Goal: Find specific page/section: Find specific page/section

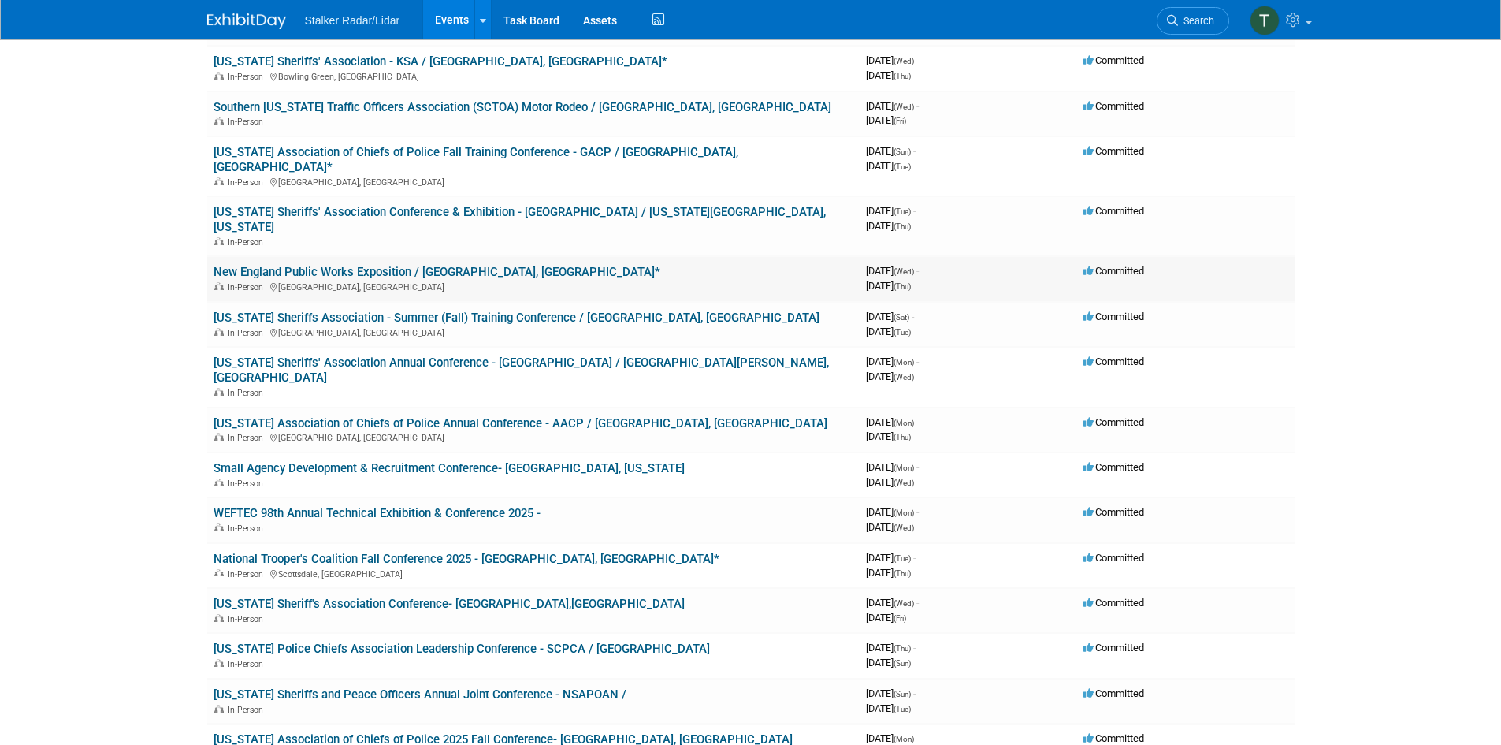
scroll to position [158, 0]
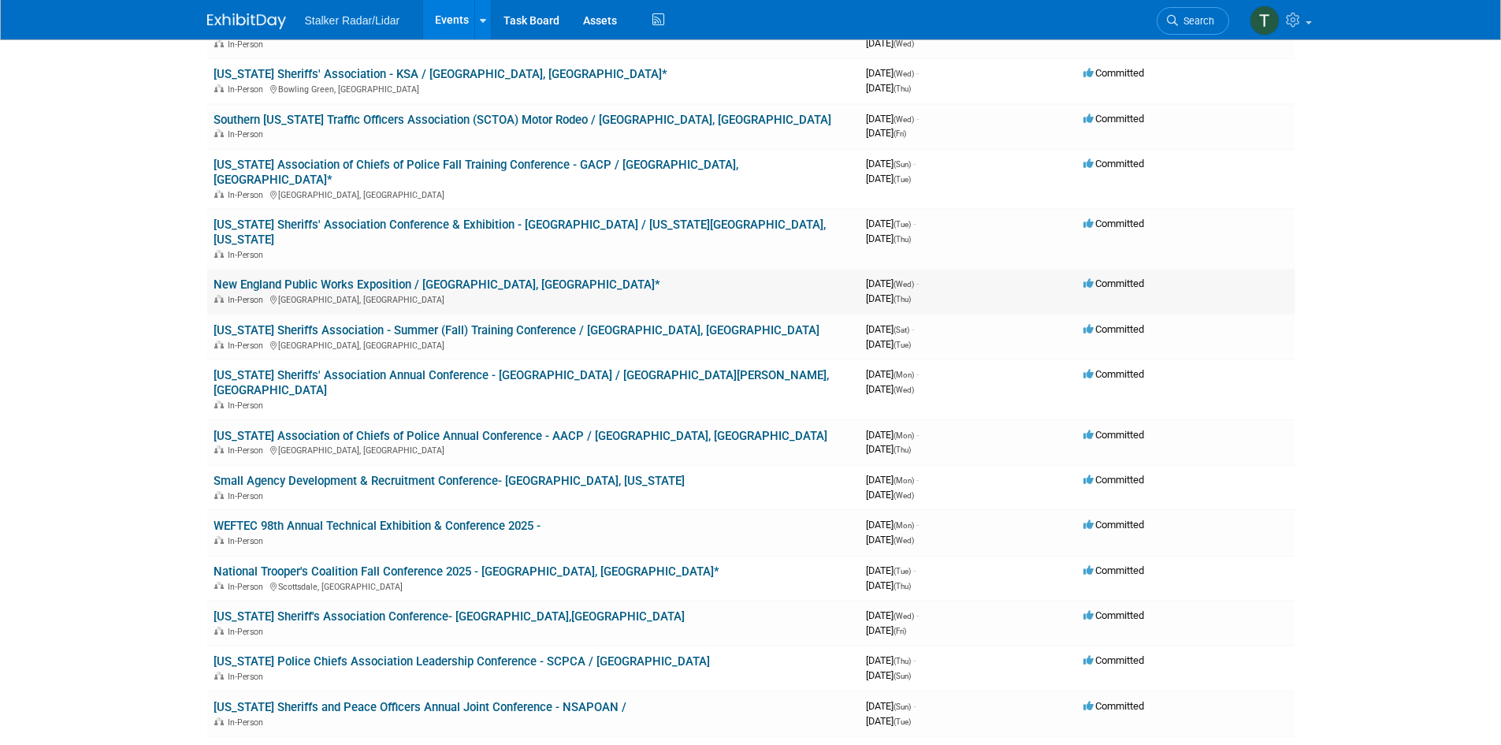
click at [329, 277] on link "New England Public Works Exposition / [GEOGRAPHIC_DATA], [GEOGRAPHIC_DATA]*" at bounding box center [437, 284] width 447 height 14
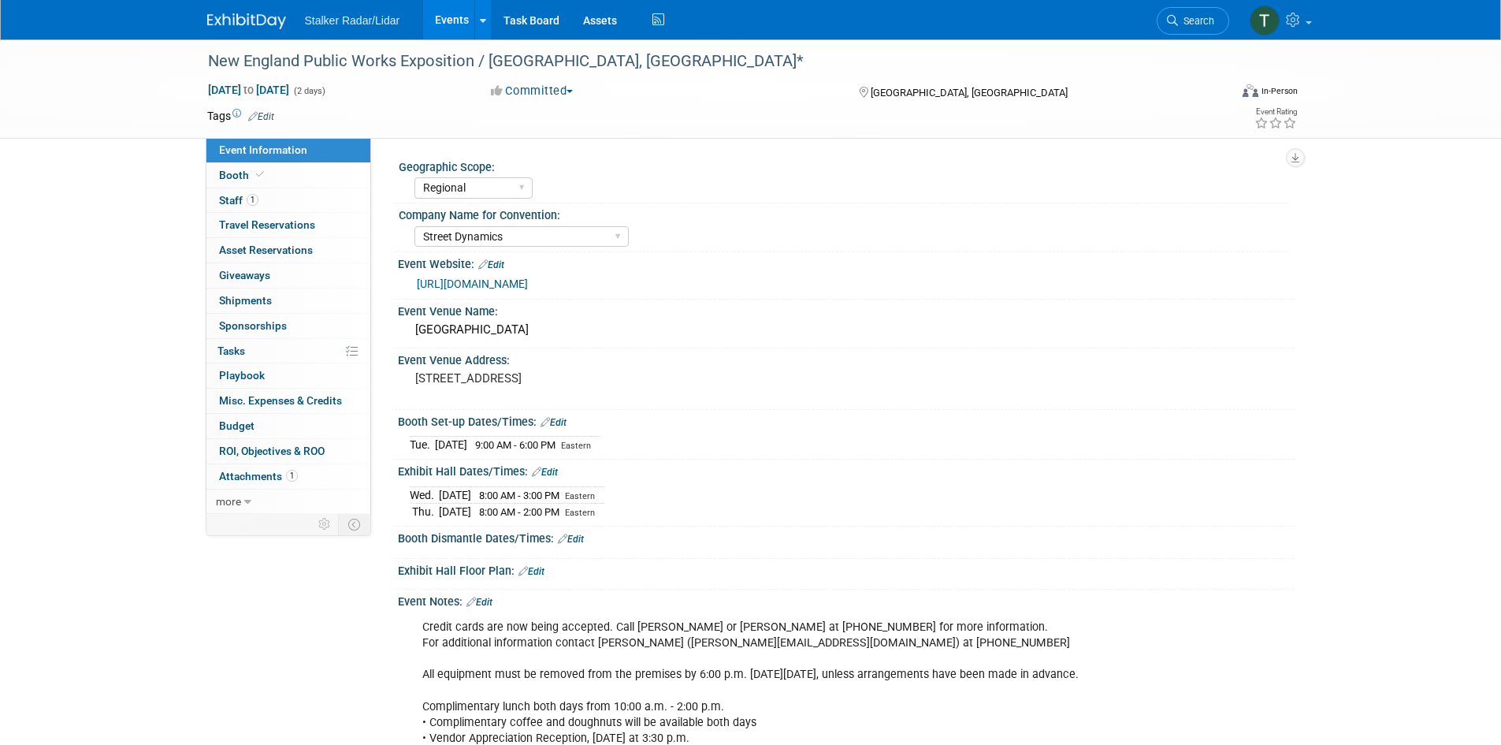
select select "Regional"
select select "Street Dynamics"
click at [241, 195] on span "Staff 1" at bounding box center [238, 200] width 39 height 13
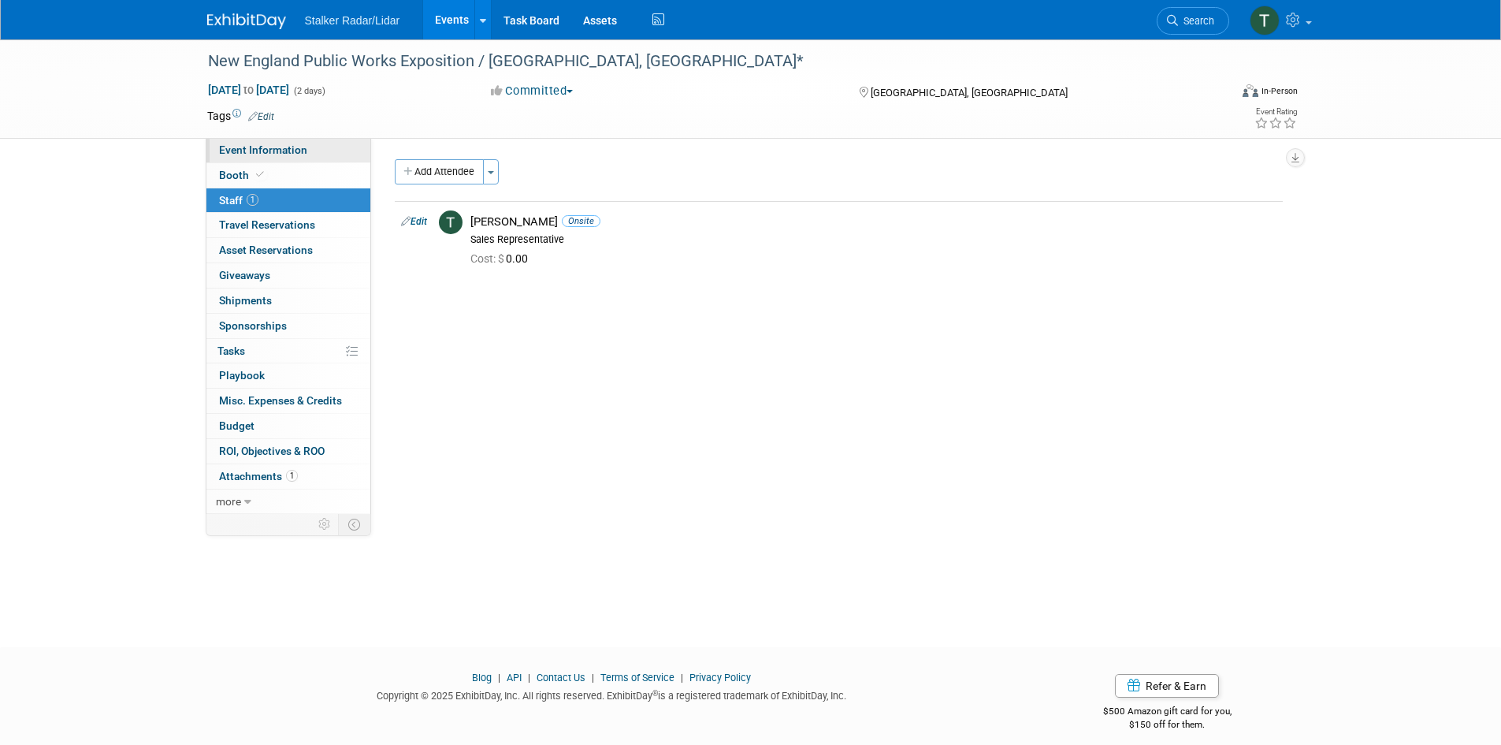
click at [240, 150] on span "Event Information" at bounding box center [263, 149] width 88 height 13
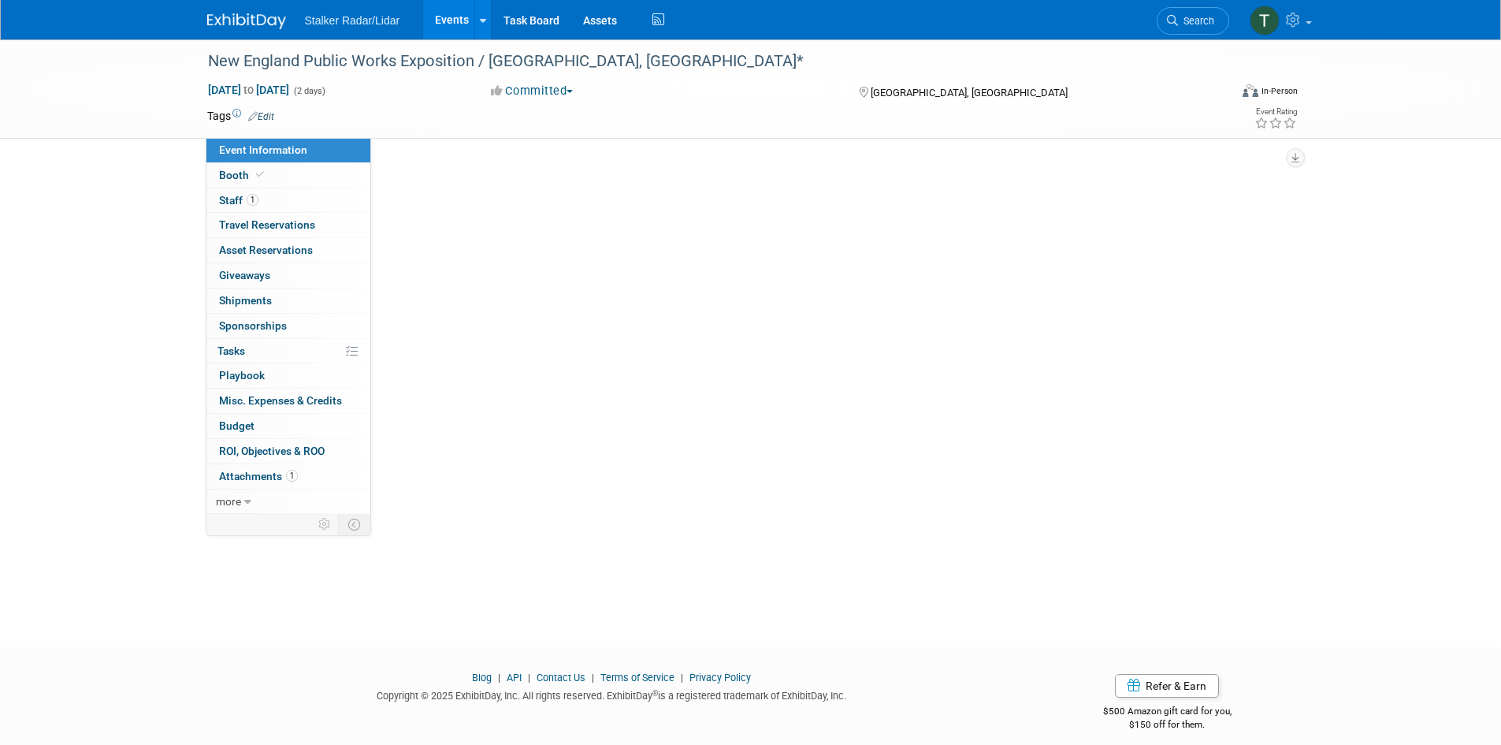
select select "Regional"
select select "Street Dynamics"
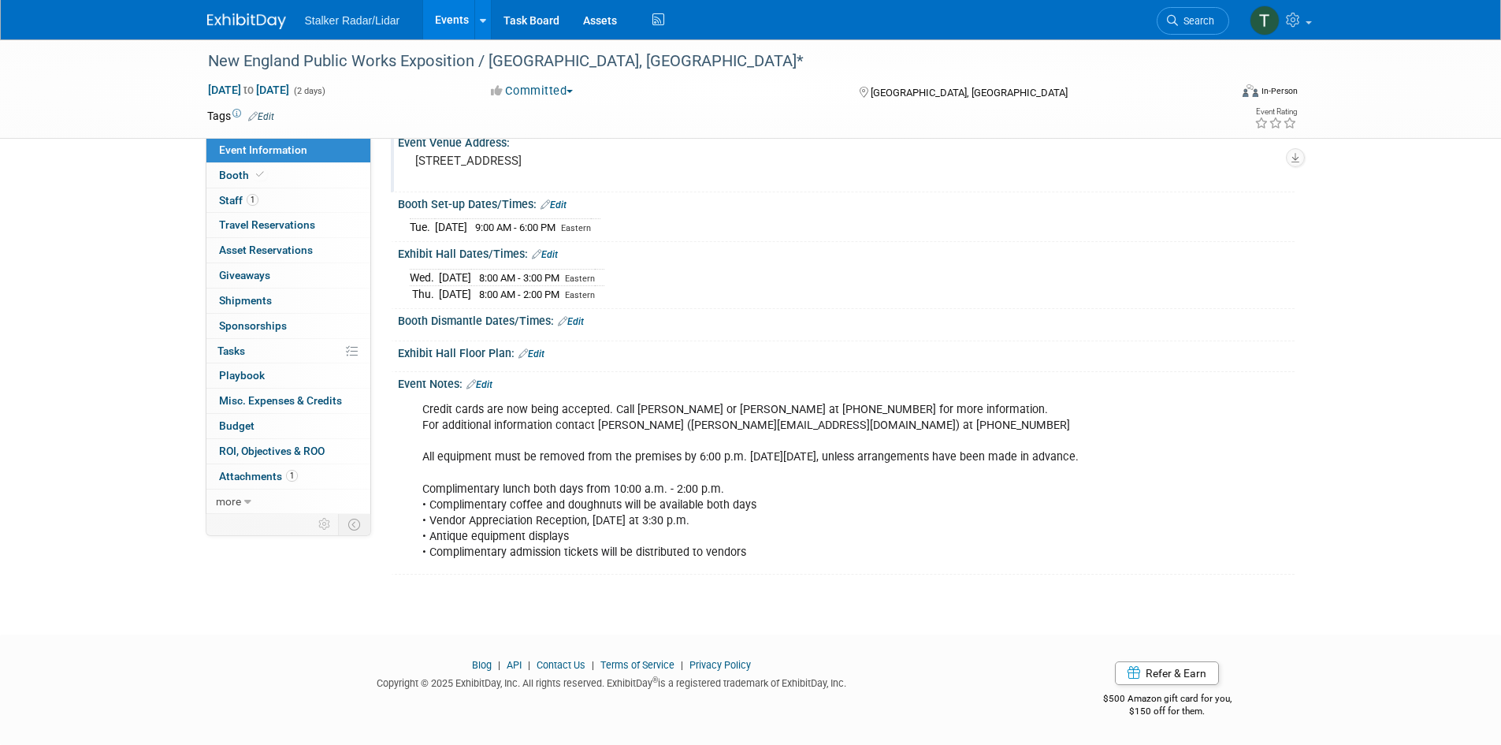
scroll to position [232, 0]
